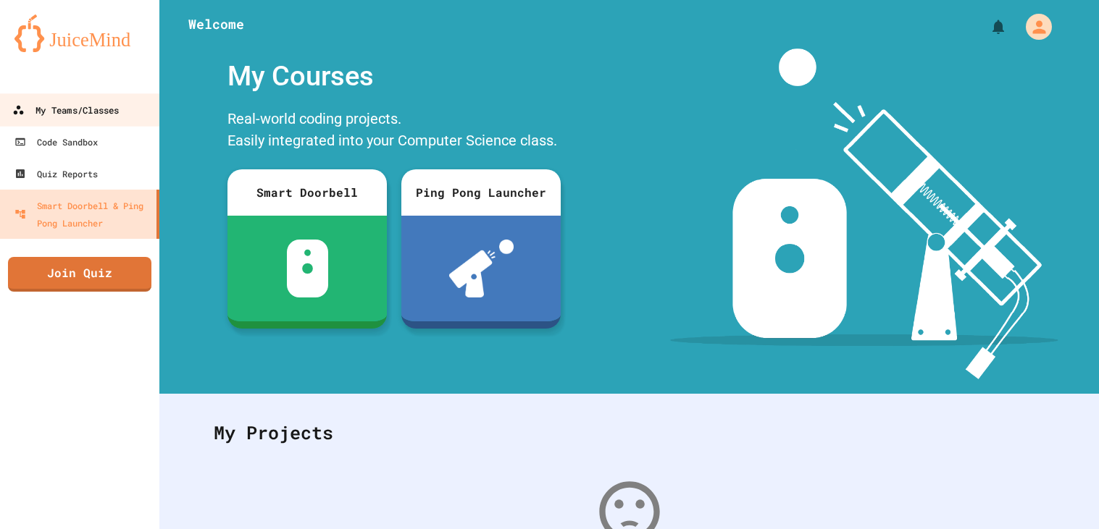
click at [111, 99] on link "My Teams/Classes" at bounding box center [80, 109] width 164 height 33
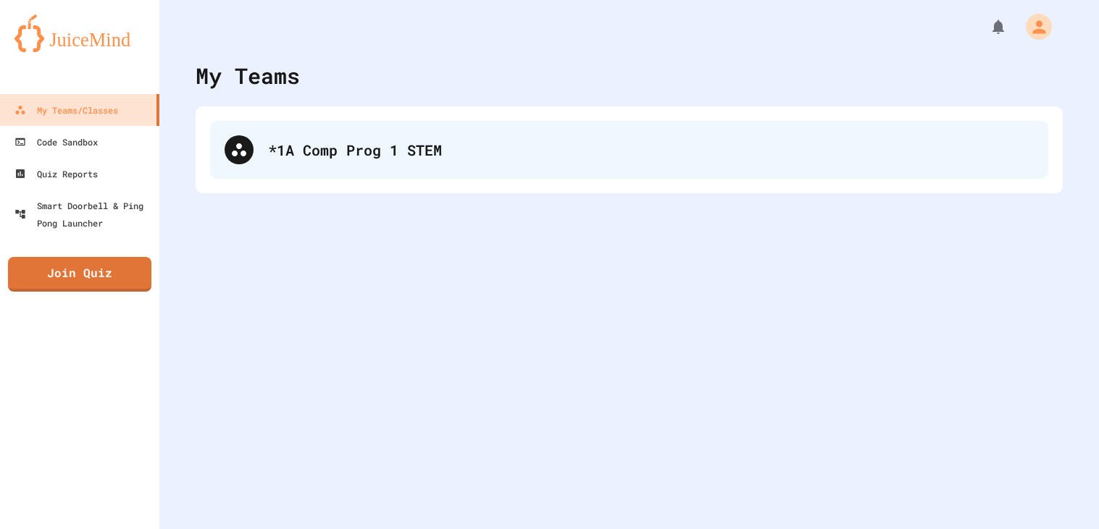
click at [367, 145] on div "*1A Comp Prog 1 STEM" at bounding box center [651, 150] width 766 height 22
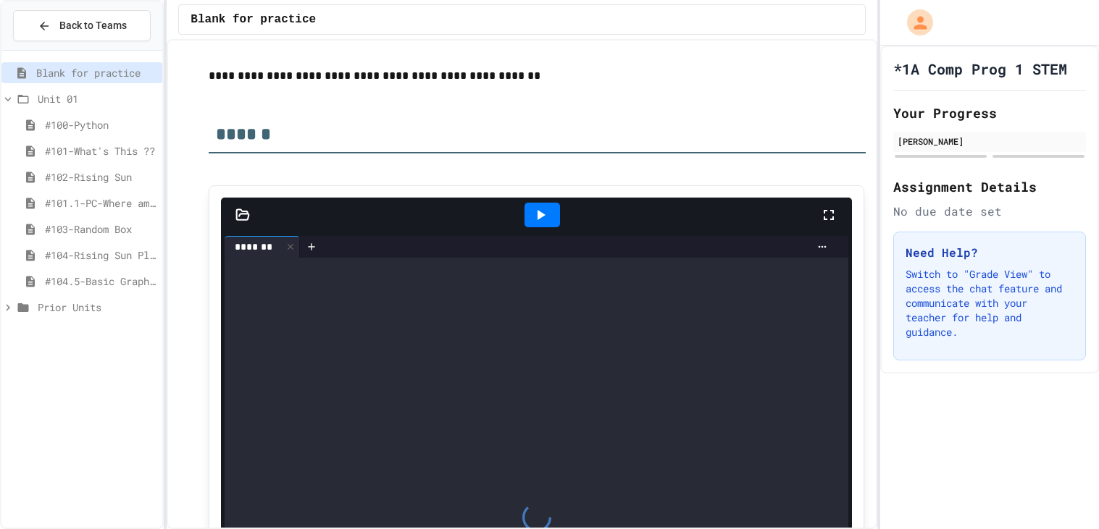
click at [101, 280] on span "#104.5-Basic Graphics Review" at bounding box center [101, 281] width 112 height 15
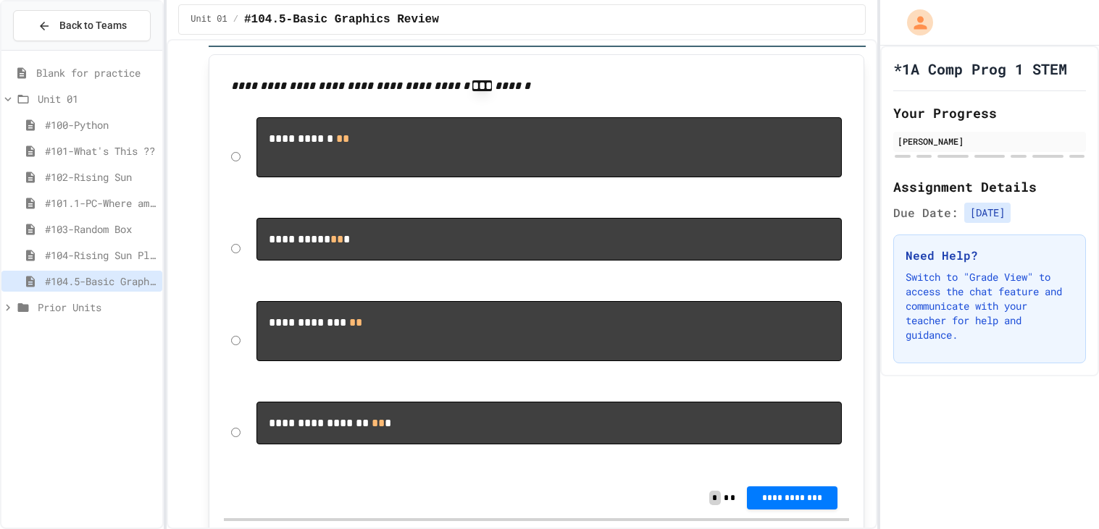
scroll to position [4537, 0]
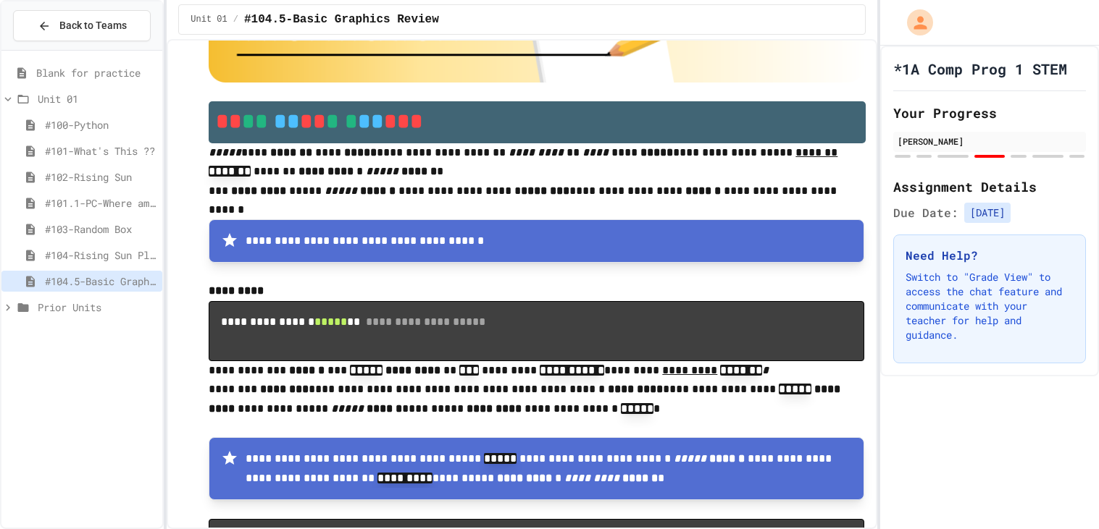
scroll to position [5143, 0]
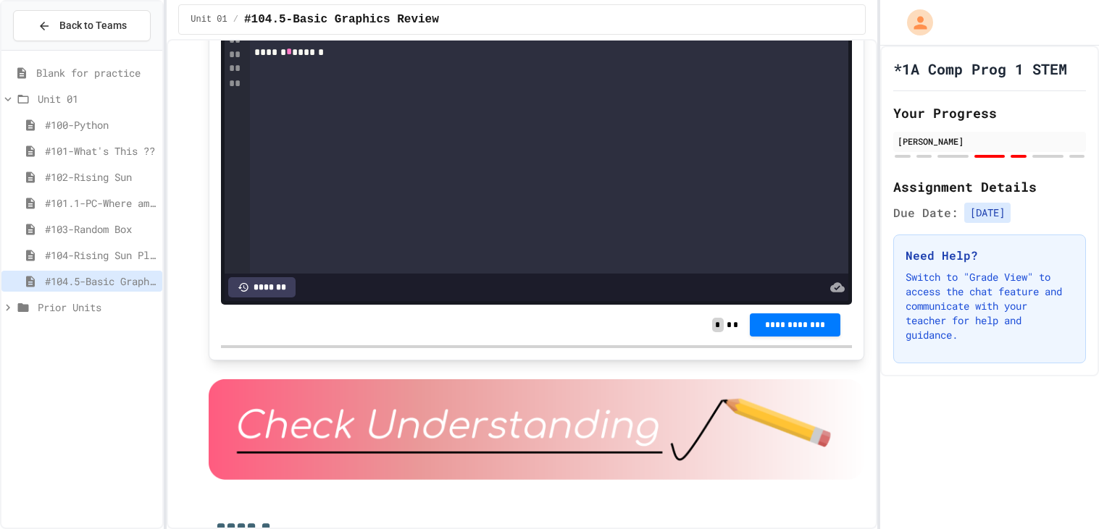
scroll to position [3251, 0]
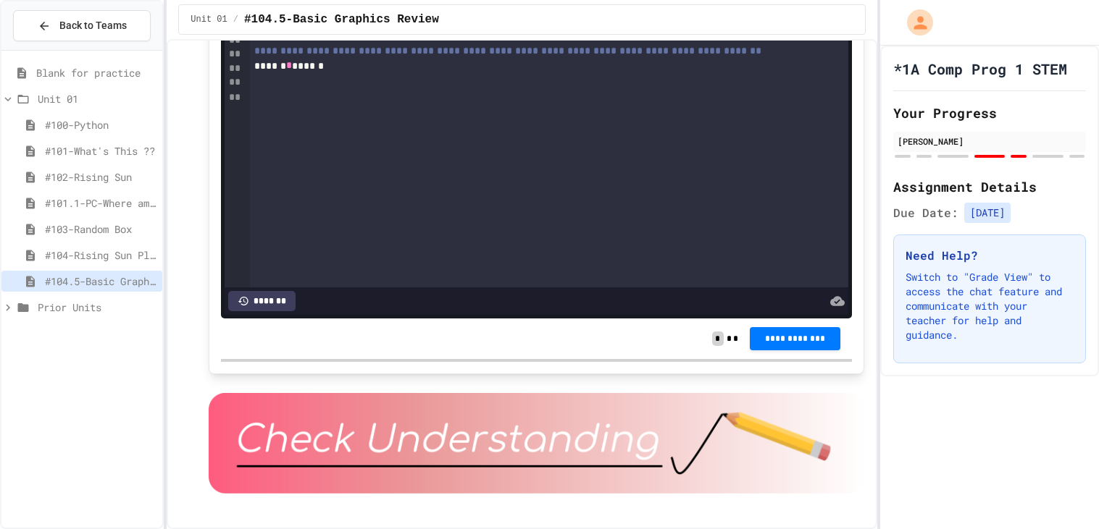
click at [275, 56] on span "**********" at bounding box center [507, 51] width 507 height 10
